Goal: Task Accomplishment & Management: Manage account settings

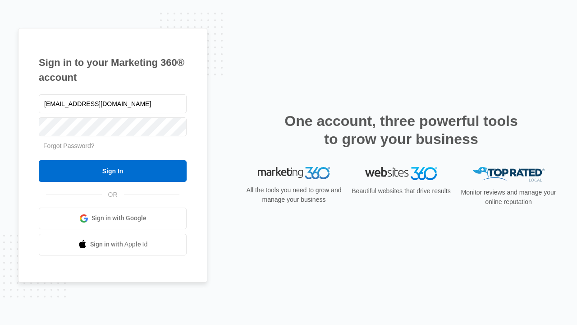
type input "dankie614@gmail.com"
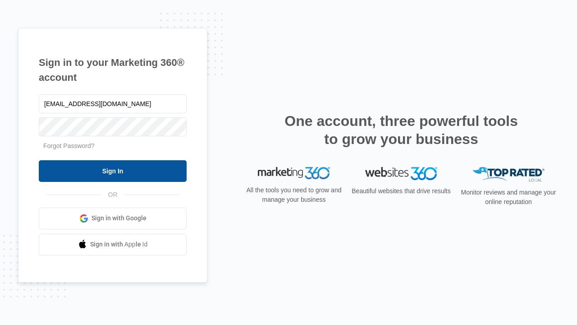
click at [113, 171] on input "Sign In" at bounding box center [113, 171] width 148 height 22
